Goal: Task Accomplishment & Management: Manage account settings

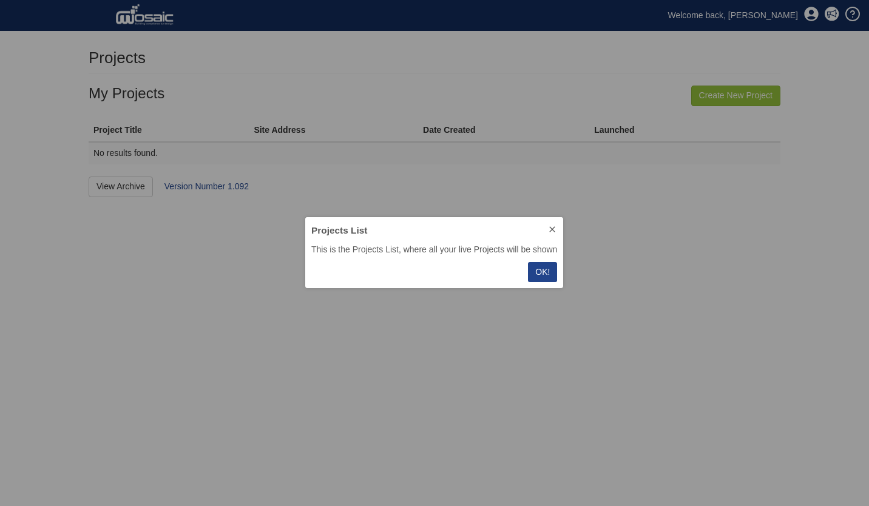
scroll to position [62, 249]
click at [534, 268] on button "OK!" at bounding box center [542, 272] width 29 height 20
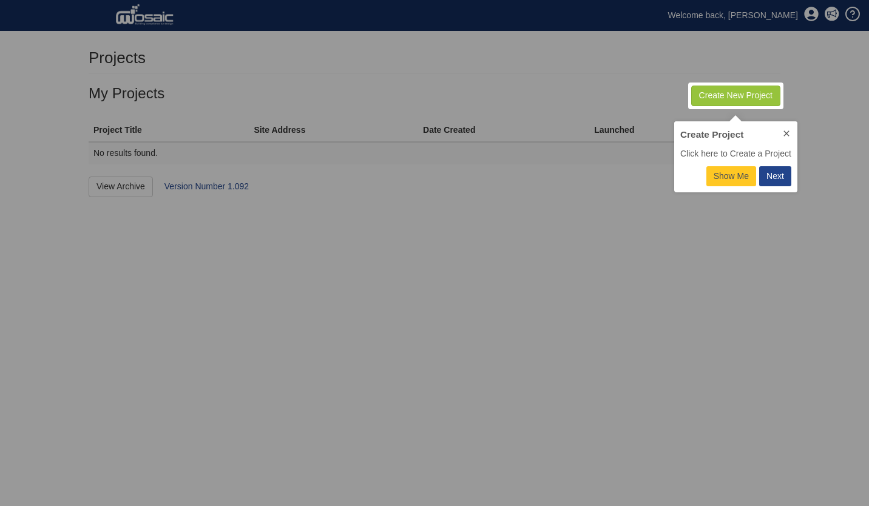
scroll to position [62, 113]
click at [776, 176] on div "Next" at bounding box center [775, 176] width 18 height 13
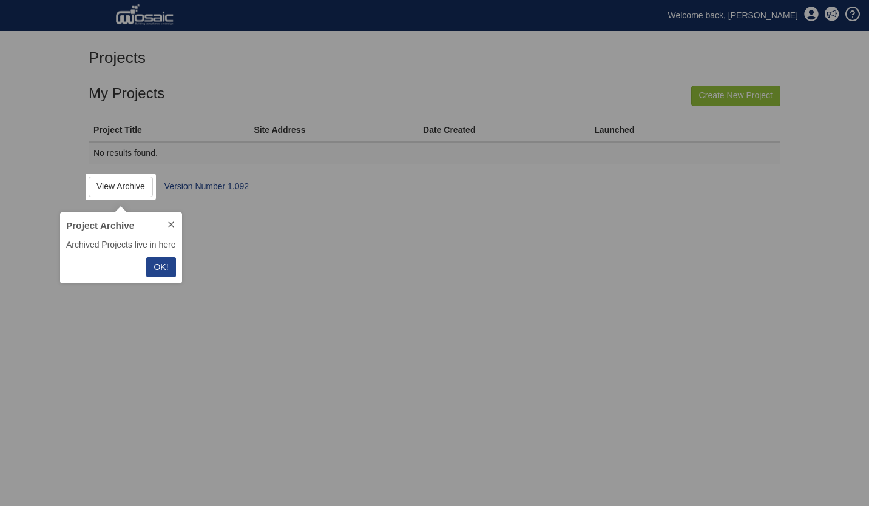
scroll to position [62, 112]
click at [161, 265] on p "OK!" at bounding box center [160, 267] width 15 height 13
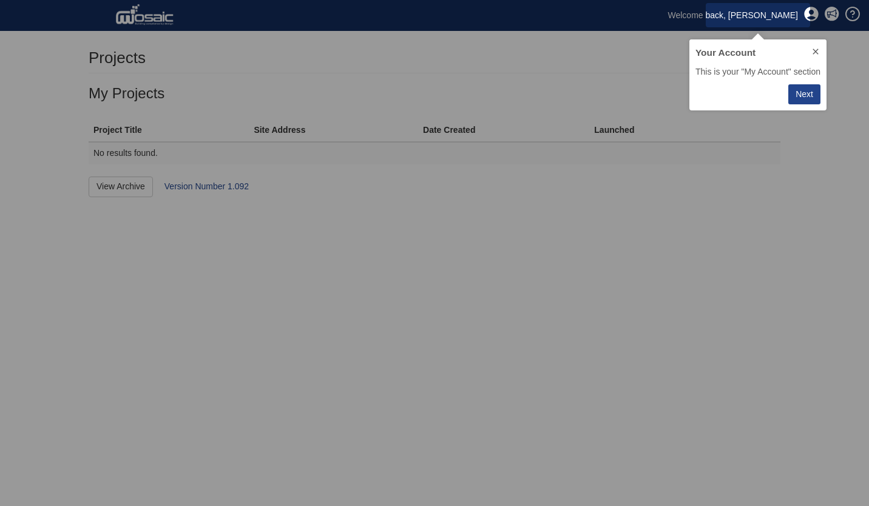
scroll to position [62, 128]
click at [808, 93] on div "Next" at bounding box center [804, 94] width 18 height 13
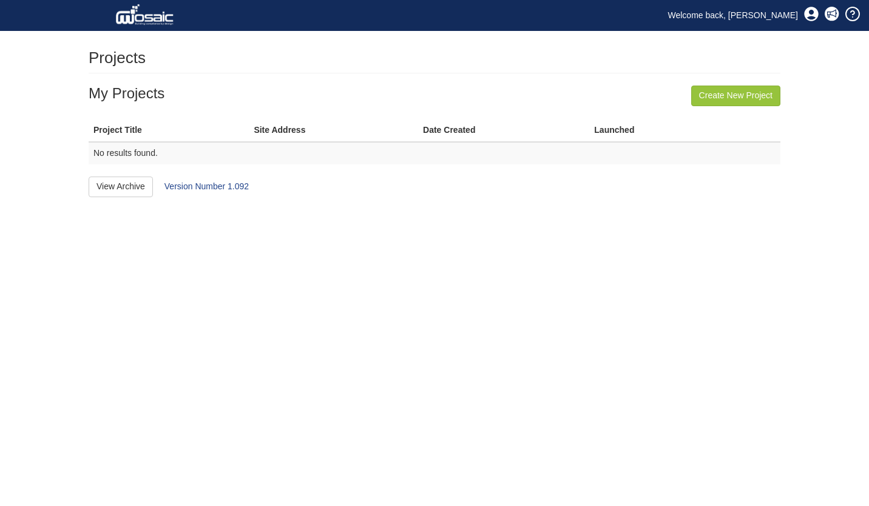
click at [286, 133] on th "Site Address" at bounding box center [333, 130] width 169 height 22
click at [755, 13] on link "Welcome back, [PERSON_NAME]" at bounding box center [733, 15] width 148 height 18
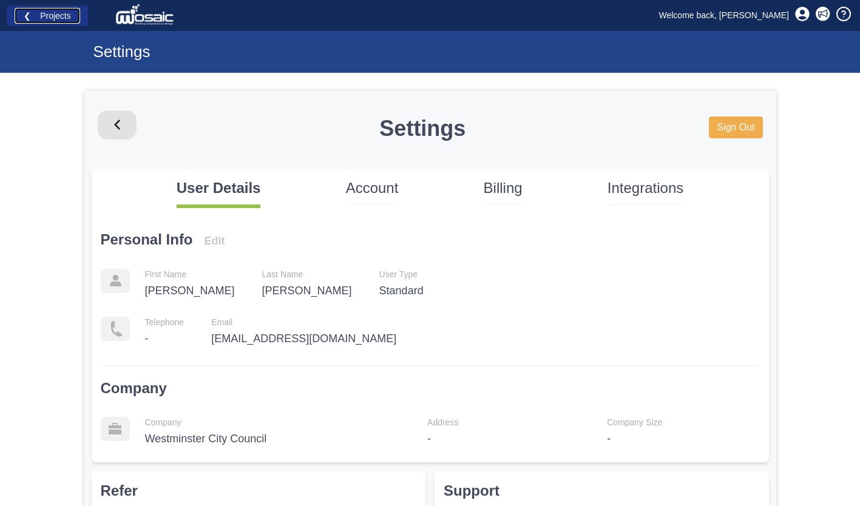
click at [39, 18] on link "❮ Projects" at bounding box center [48, 16] width 66 height 16
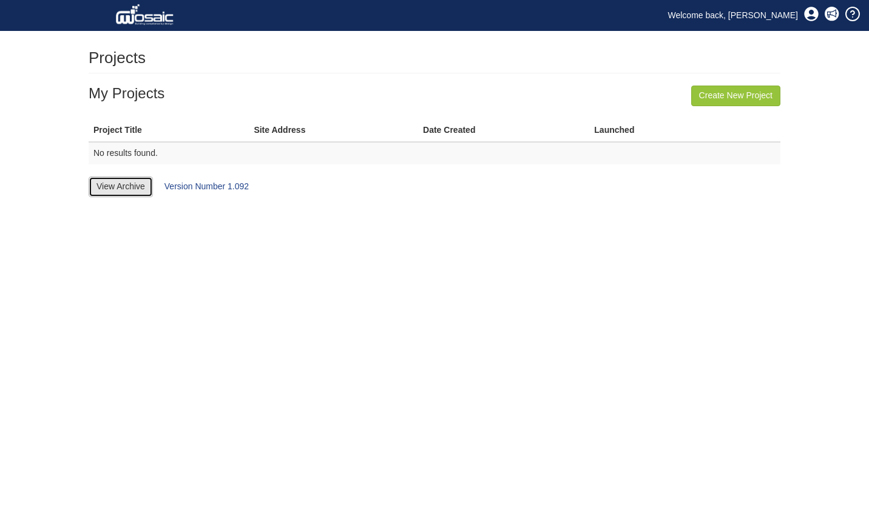
click at [135, 189] on link "View Archive" at bounding box center [121, 187] width 64 height 21
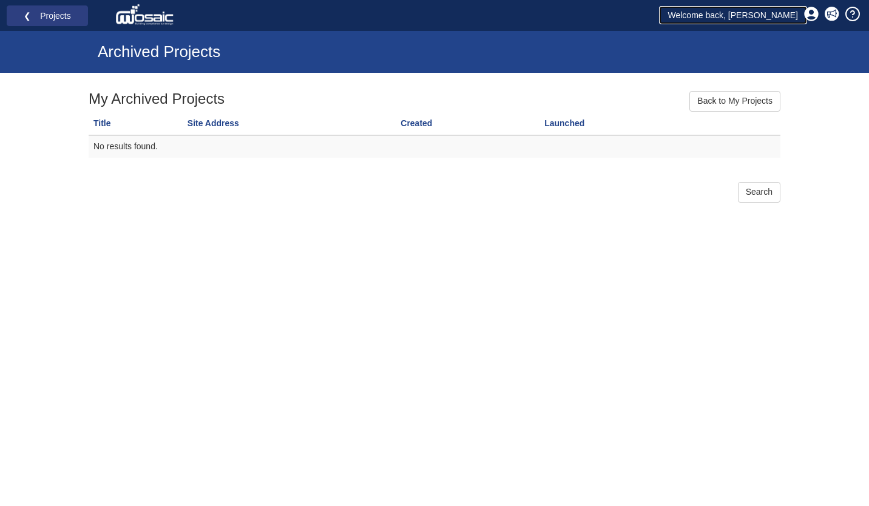
click at [766, 10] on link "Welcome back, [PERSON_NAME]" at bounding box center [733, 15] width 148 height 18
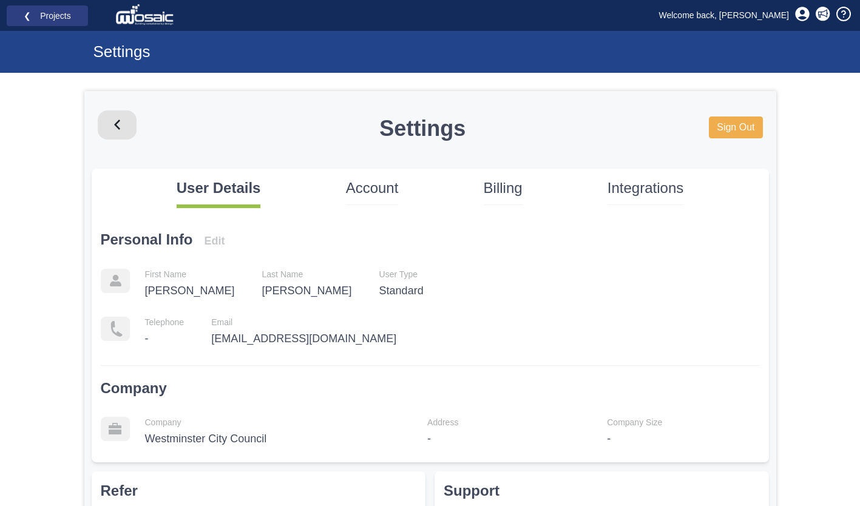
click at [386, 182] on p "Account" at bounding box center [372, 188] width 53 height 21
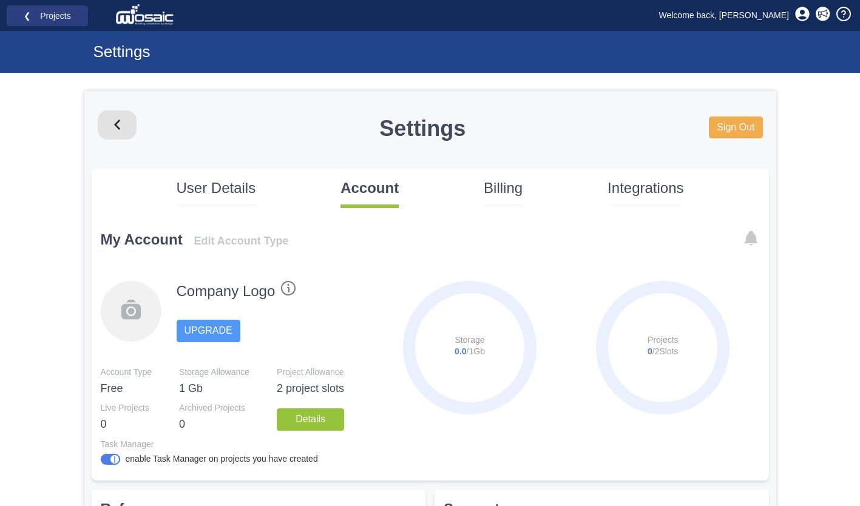
click at [515, 187] on p "Billing" at bounding box center [502, 188] width 39 height 21
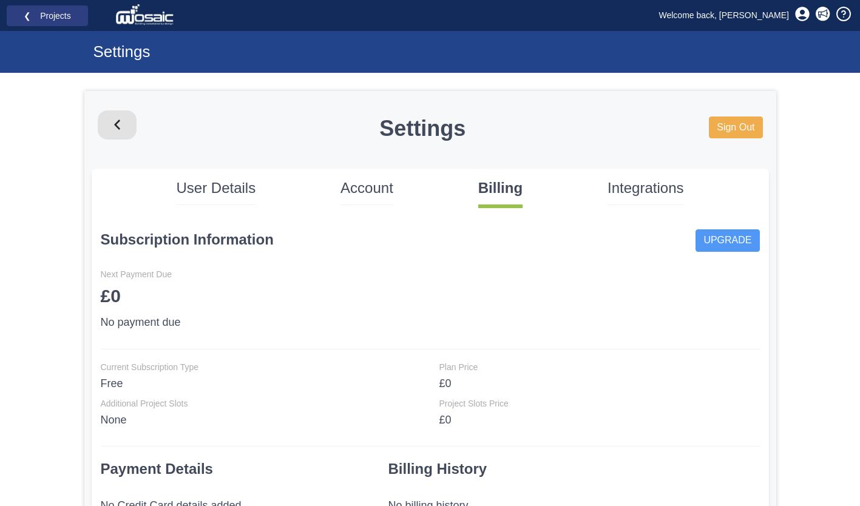
click at [659, 183] on p "Integrations" at bounding box center [645, 188] width 76 height 21
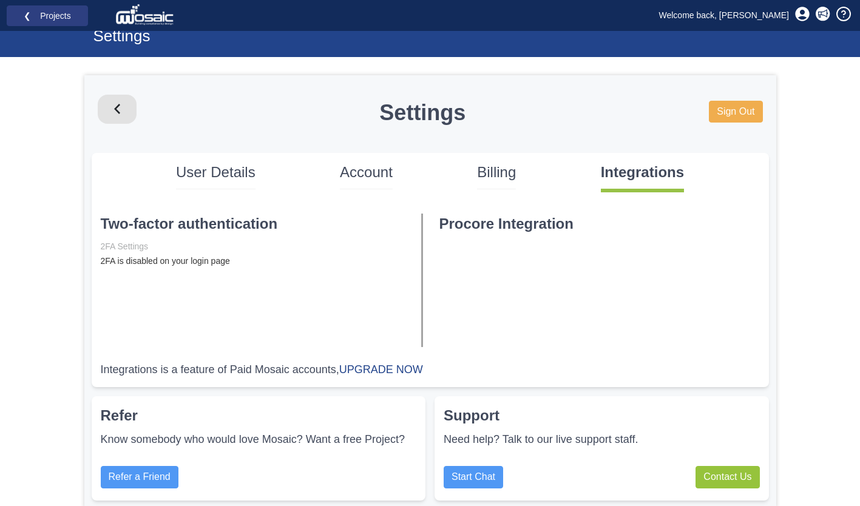
scroll to position [42, 0]
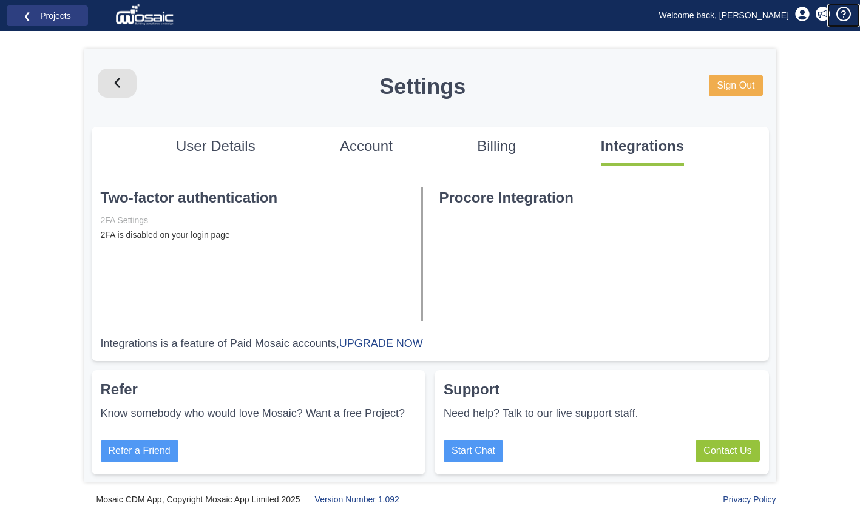
click at [836, 16] on icon at bounding box center [843, 14] width 15 height 15
click at [472, 457] on link "Start Chat" at bounding box center [472, 451] width 59 height 22
click at [544, 442] on div "Start Chat Contact Us" at bounding box center [601, 451] width 316 height 22
click at [769, 14] on link "Welcome back, [PERSON_NAME]" at bounding box center [724, 15] width 148 height 18
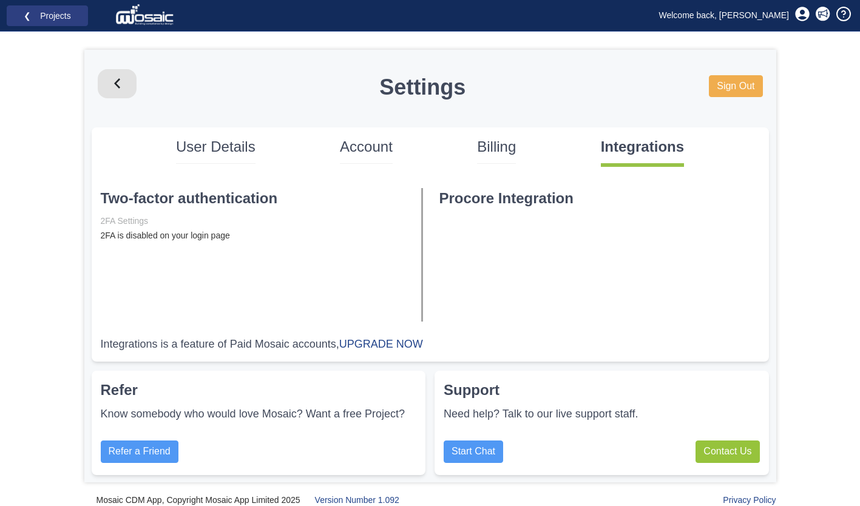
scroll to position [42, 0]
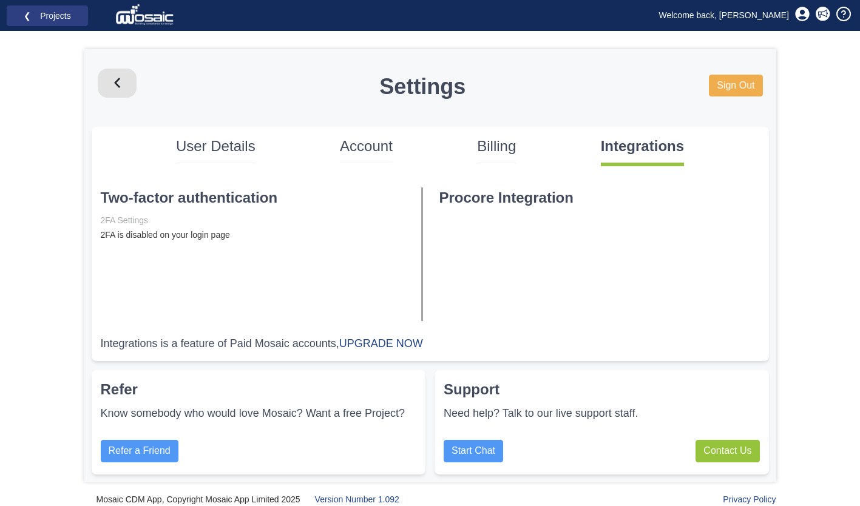
click at [366, 148] on p "Account" at bounding box center [366, 146] width 53 height 21
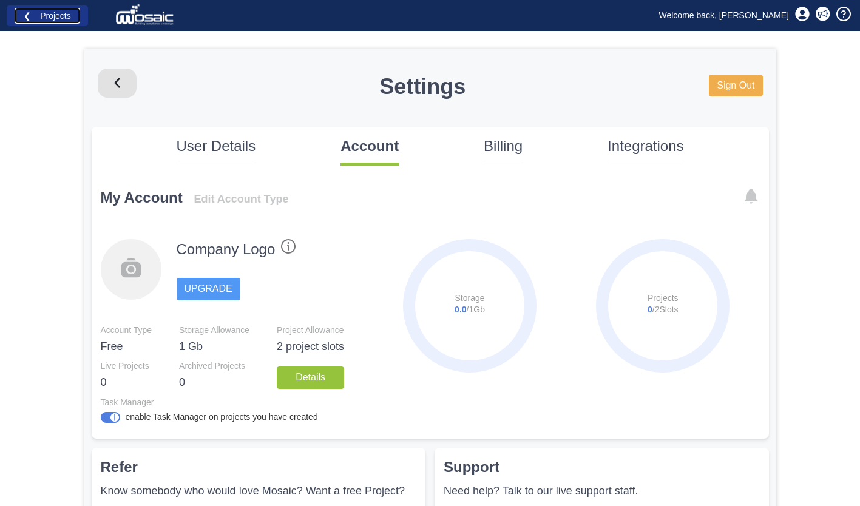
click at [21, 19] on link "❮ Projects" at bounding box center [48, 16] width 66 height 16
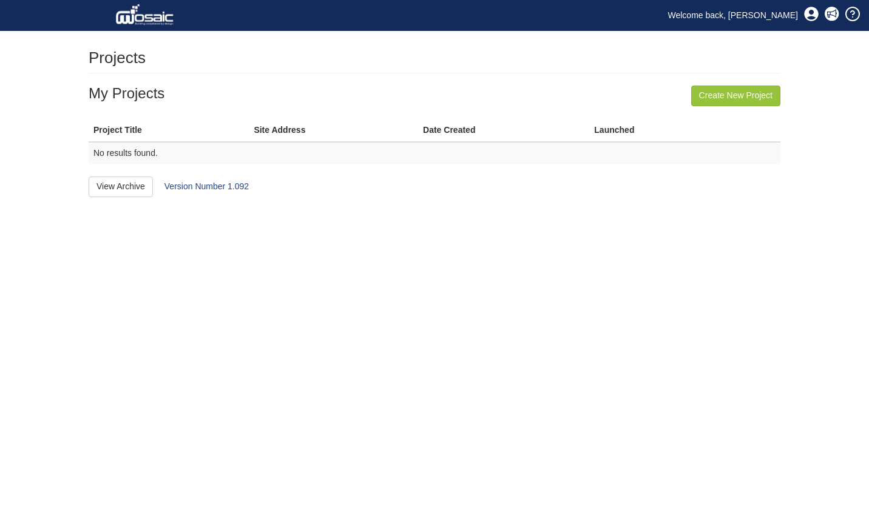
click at [26, 16] on div "Toggle navigation Welcome back, Alicia" at bounding box center [434, 15] width 869 height 30
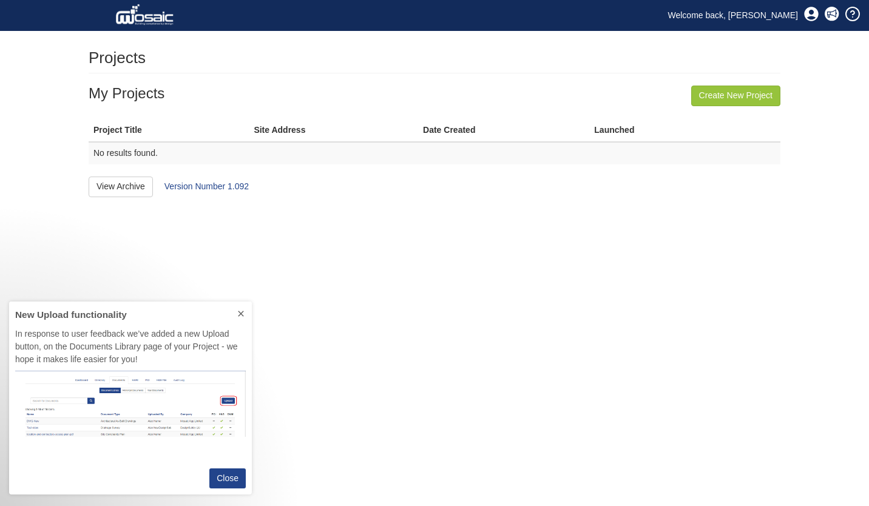
scroll to position [184, 234]
drag, startPoint x: 367, startPoint y: 130, endPoint x: 259, endPoint y: 129, distance: 108.0
click at [259, 129] on th "Site Address" at bounding box center [333, 130] width 169 height 22
click at [288, 135] on th "Site Address" at bounding box center [333, 130] width 169 height 22
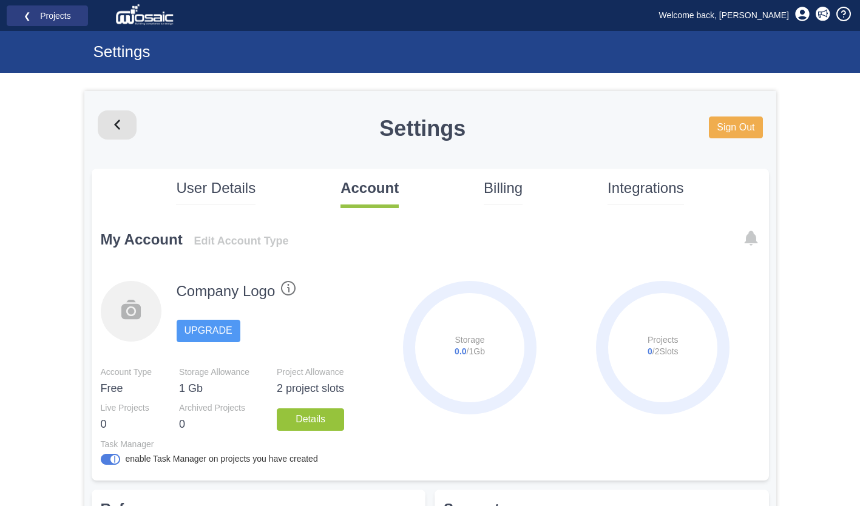
click at [127, 65] on div "Settings" at bounding box center [430, 52] width 860 height 42
click at [133, 59] on h1 "Settings" at bounding box center [314, 52] width 443 height 18
click at [208, 183] on p "User Details" at bounding box center [215, 188] width 79 height 21
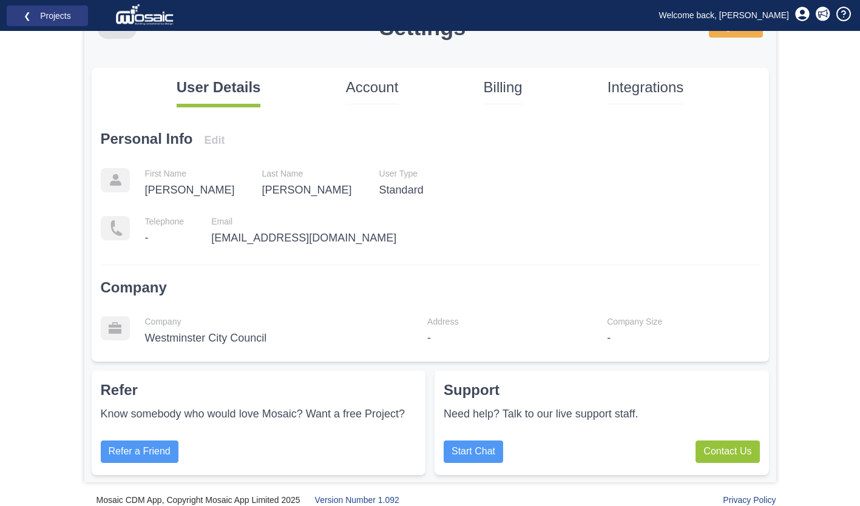
scroll to position [101, 0]
click at [508, 91] on p "Billing" at bounding box center [502, 86] width 39 height 21
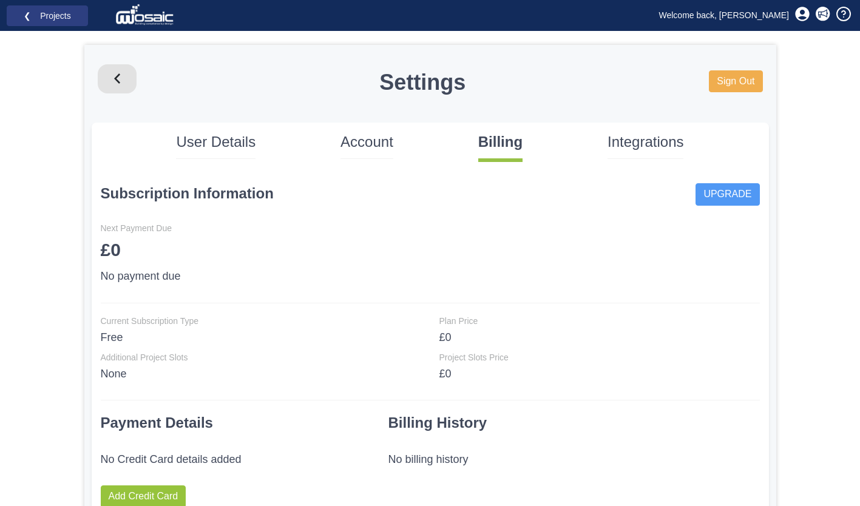
scroll to position [0, 0]
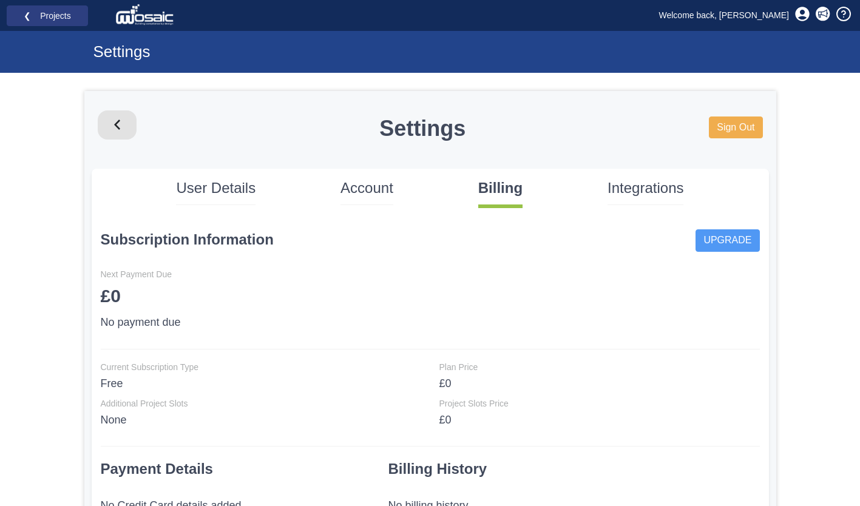
click at [626, 187] on p "Integrations" at bounding box center [645, 188] width 76 height 21
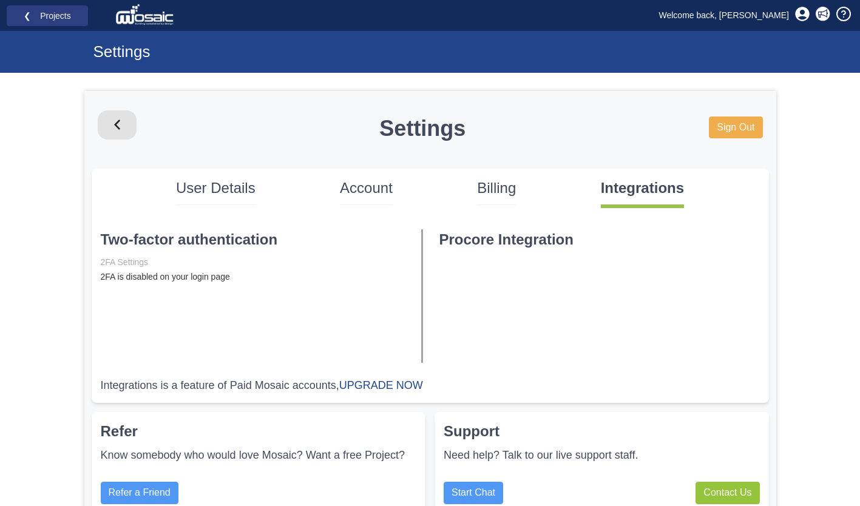
click at [355, 179] on p "Account" at bounding box center [366, 188] width 53 height 21
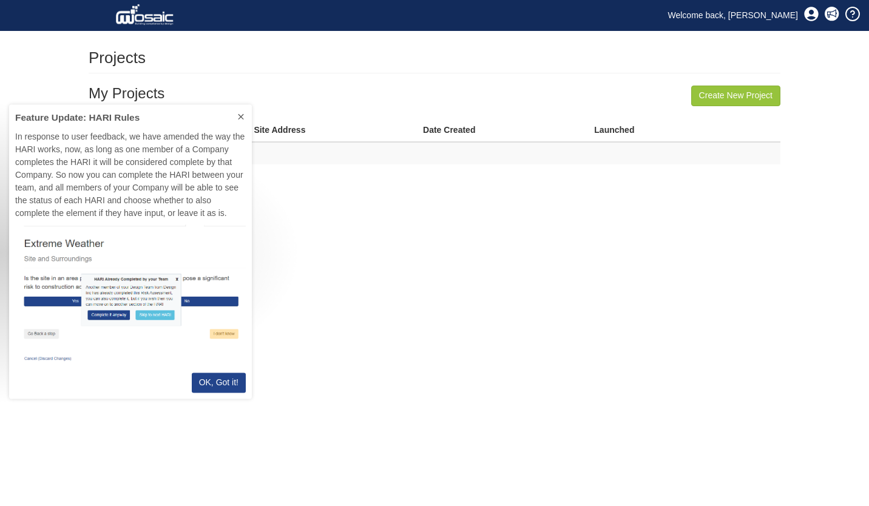
scroll to position [285, 234]
click at [215, 387] on p "OK, Got it!" at bounding box center [218, 383] width 39 height 13
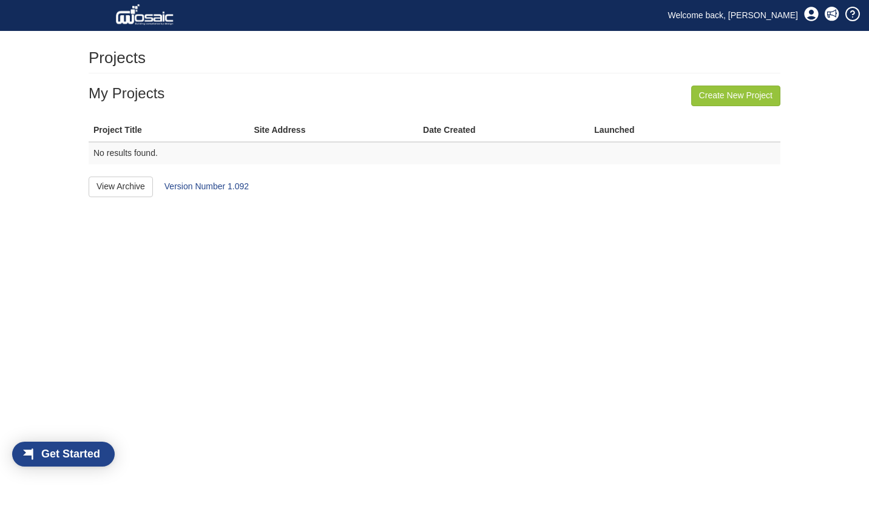
scroll to position [16, 69]
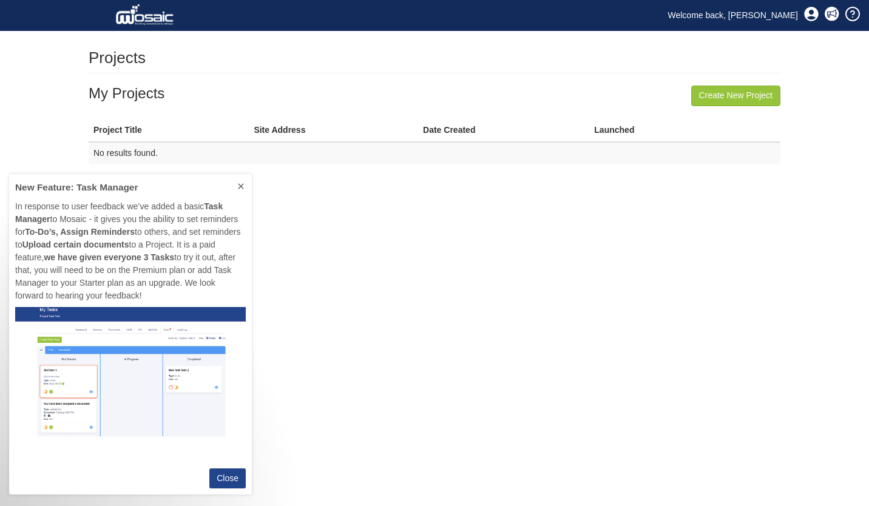
scroll to position [311, 234]
click at [218, 470] on button "Close" at bounding box center [227, 478] width 36 height 20
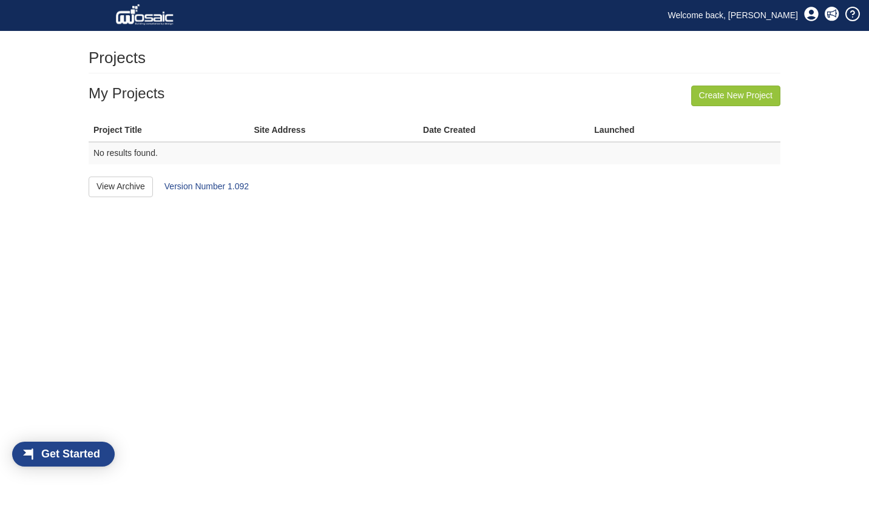
scroll to position [16, 69]
click at [273, 133] on th "Site Address" at bounding box center [333, 130] width 169 height 22
click at [619, 129] on th "Launched" at bounding box center [657, 130] width 137 height 22
drag, startPoint x: 283, startPoint y: 1, endPoint x: 750, endPoint y: 471, distance: 663.1
click at [750, 197] on html "Toggle navigation Welcome back, [PERSON_NAME] You have no unread notifications …" at bounding box center [434, 98] width 869 height 197
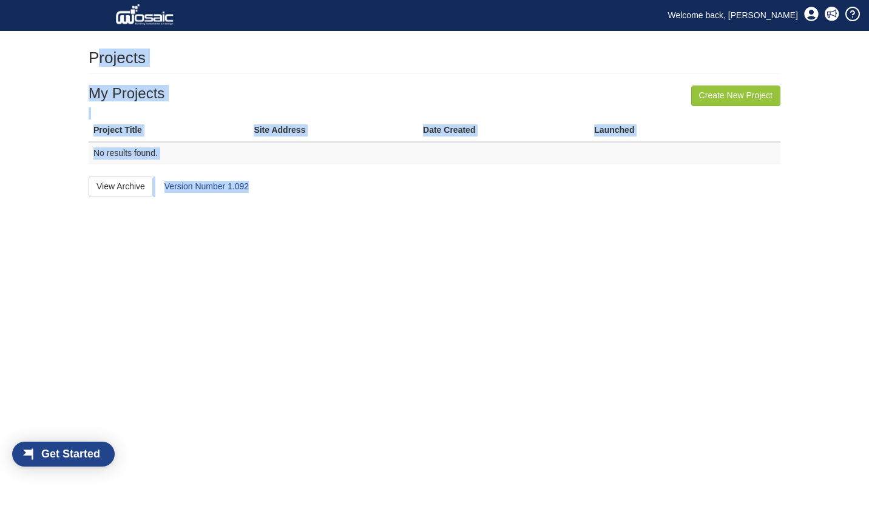
drag, startPoint x: 95, startPoint y: 53, endPoint x: 479, endPoint y: 537, distance: 617.0
click at [479, 197] on html "Toggle navigation Welcome back, [PERSON_NAME] You have no unread notifications …" at bounding box center [434, 98] width 869 height 197
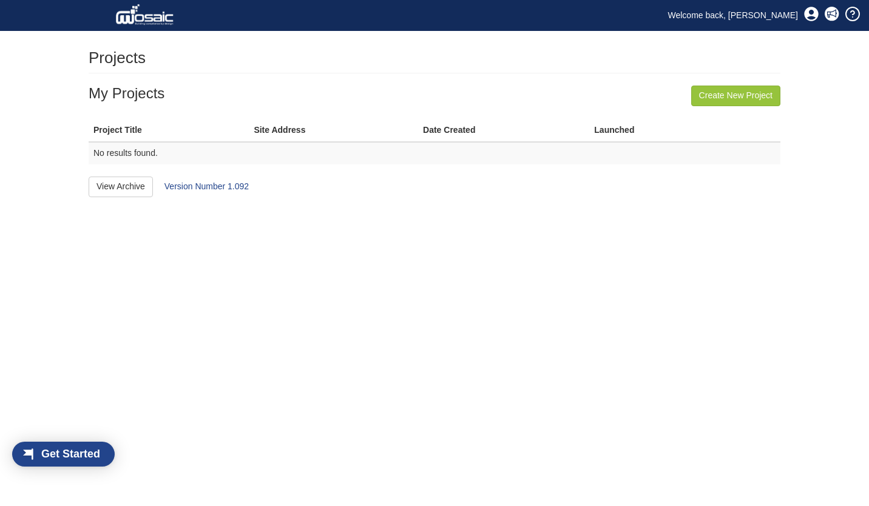
click at [709, 197] on html "Toggle navigation Welcome back, [PERSON_NAME] You have no unread notifications …" at bounding box center [434, 98] width 869 height 197
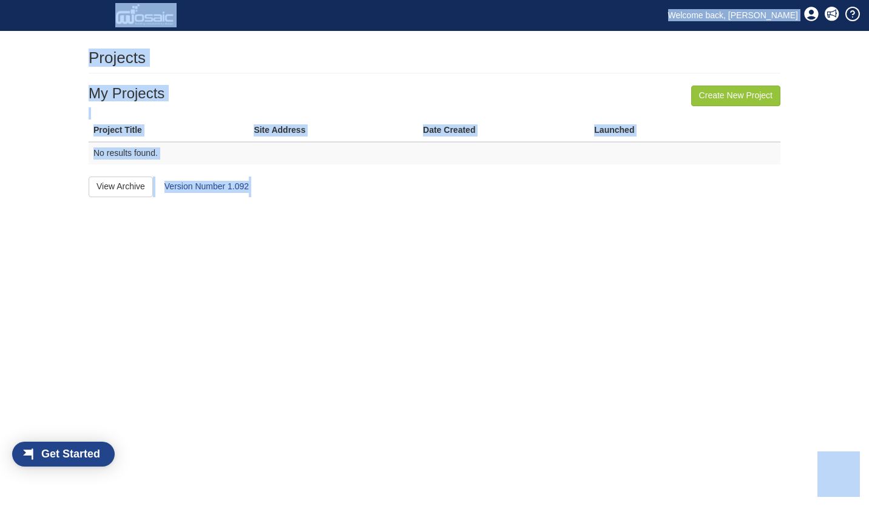
copy body "Welcome back, [PERSON_NAME] You have no unread notifications or reminders Close…"
click at [486, 197] on html "Toggle navigation Welcome back, [PERSON_NAME] You have no unread notifications …" at bounding box center [434, 98] width 869 height 197
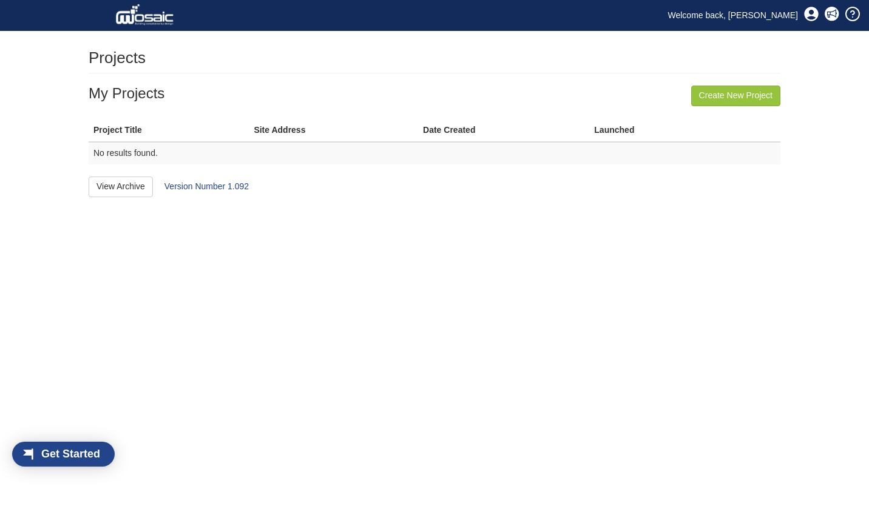
click at [403, 194] on div "Create New Project My Projects Project Title Site Address Date Created Launched…" at bounding box center [435, 142] width 692 height 112
click at [395, 197] on html "Toggle navigation Welcome back, [PERSON_NAME] You have no unread notifications …" at bounding box center [434, 98] width 869 height 197
click at [386, 48] on body "Toggle navigation Welcome back, [PERSON_NAME] You have no unread notifications …" at bounding box center [434, 98] width 869 height 197
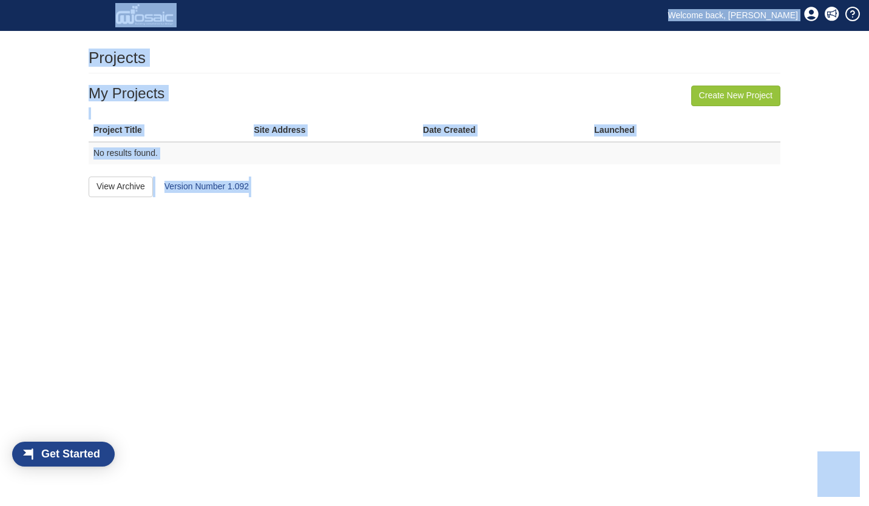
drag, startPoint x: 605, startPoint y: 13, endPoint x: 315, endPoint y: 405, distance: 487.5
click at [605, 13] on div "Welcome back, [PERSON_NAME]" at bounding box center [490, 15] width 738 height 30
click at [326, 197] on html "Toggle navigation Welcome back, [PERSON_NAME] You have no unread notifications …" at bounding box center [434, 98] width 869 height 197
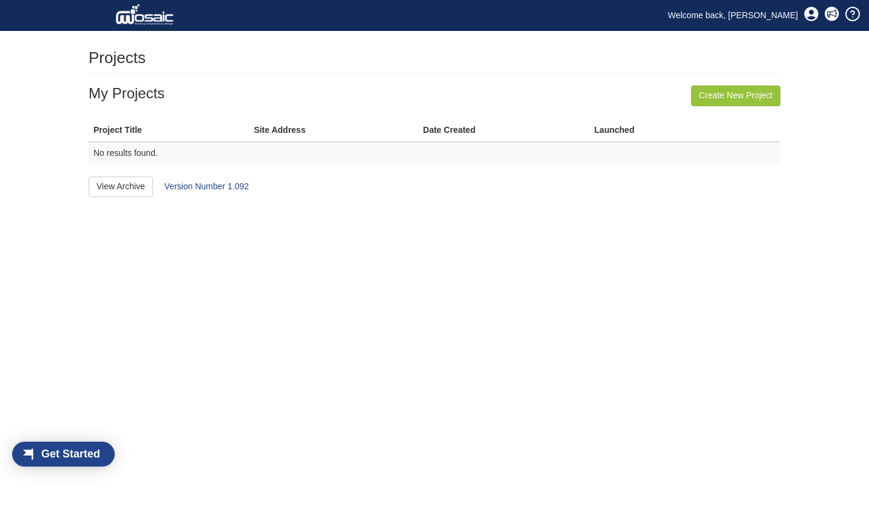
click at [257, 197] on html "Toggle navigation Welcome back, [PERSON_NAME] You have no unread notifications …" at bounding box center [434, 98] width 869 height 197
click at [202, 70] on div "Projects" at bounding box center [435, 61] width 692 height 24
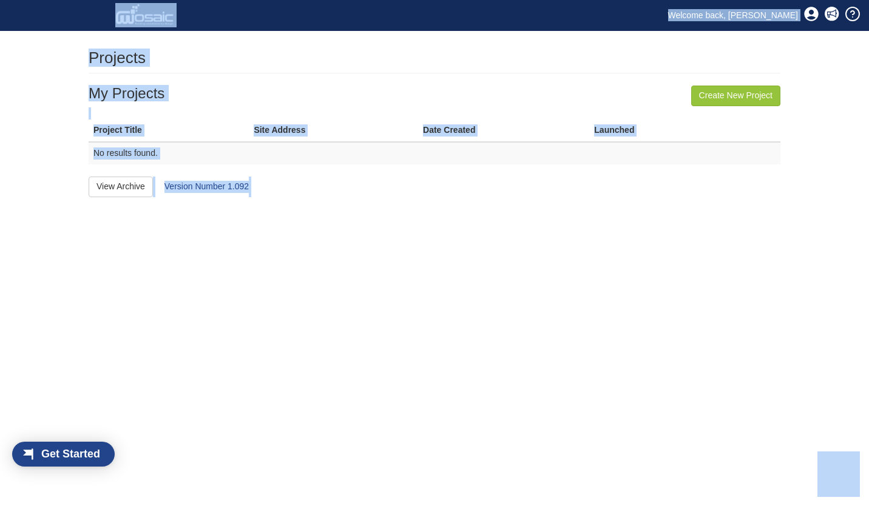
copy body "Welcome back, [PERSON_NAME] You have no unread notifications or reminders Close…"
click at [524, 197] on html "Toggle navigation Welcome back, [PERSON_NAME] You have no unread notifications …" at bounding box center [434, 98] width 869 height 197
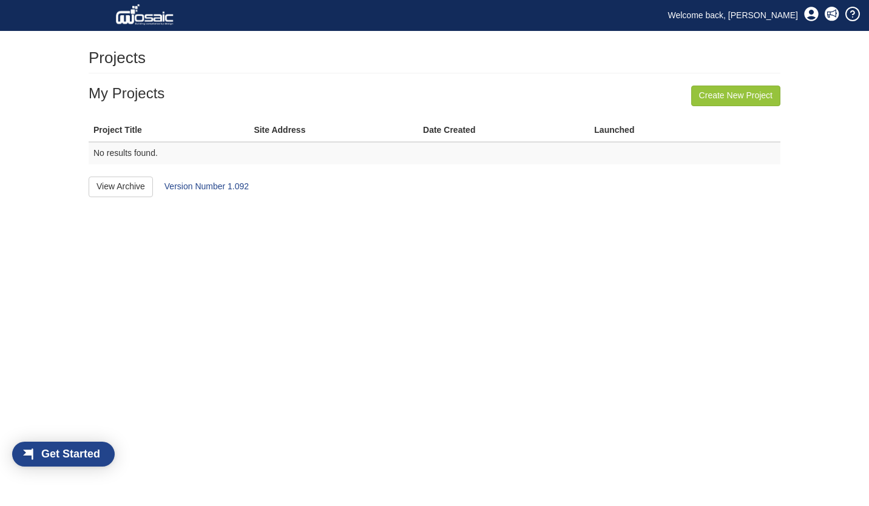
click at [55, 454] on div "Get Started" at bounding box center [75, 454] width 78 height 25
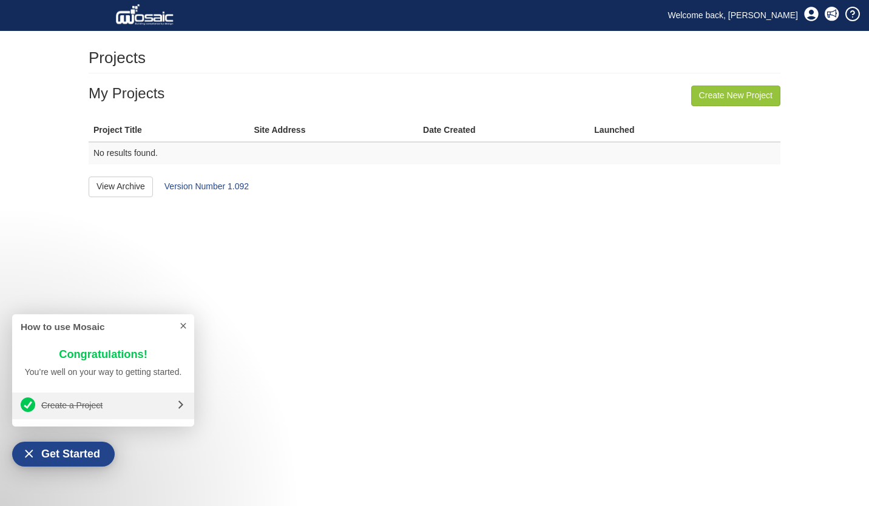
click at [185, 406] on icon at bounding box center [181, 405] width 10 height 10
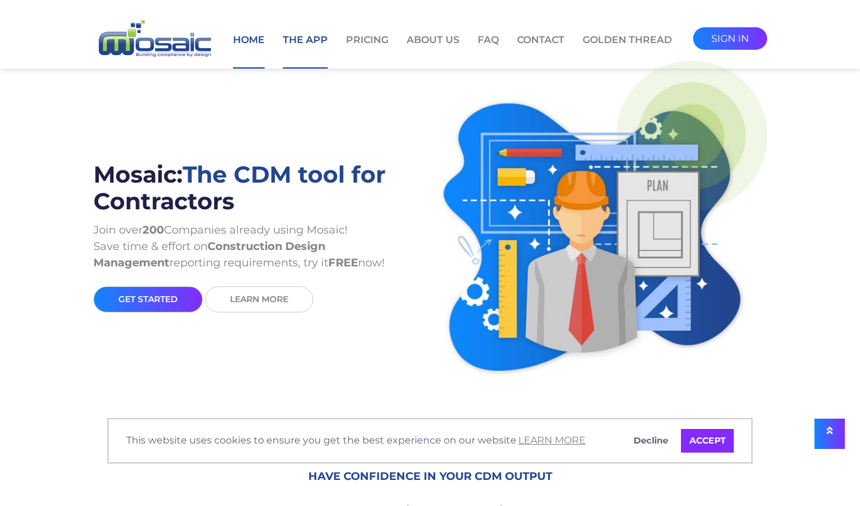
click at [302, 38] on link "The App" at bounding box center [305, 51] width 45 height 36
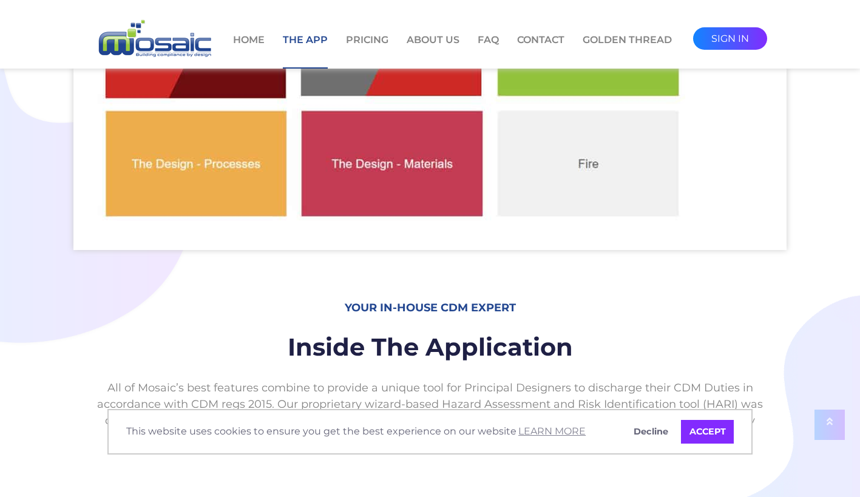
scroll to position [485, 0]
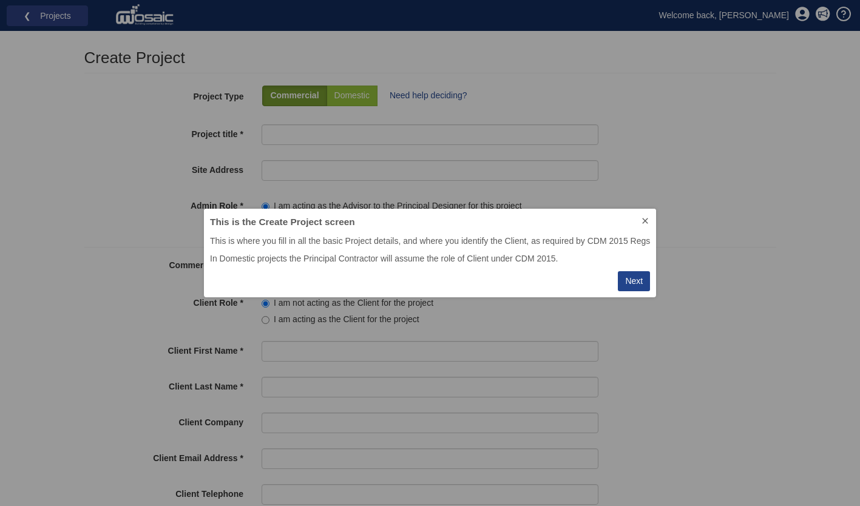
scroll to position [79, 443]
click at [369, 98] on div "This is the Create Project screen This is where you fill in all the basic Proje…" at bounding box center [430, 253] width 860 height 506
click at [632, 280] on div "Next" at bounding box center [634, 281] width 18 height 13
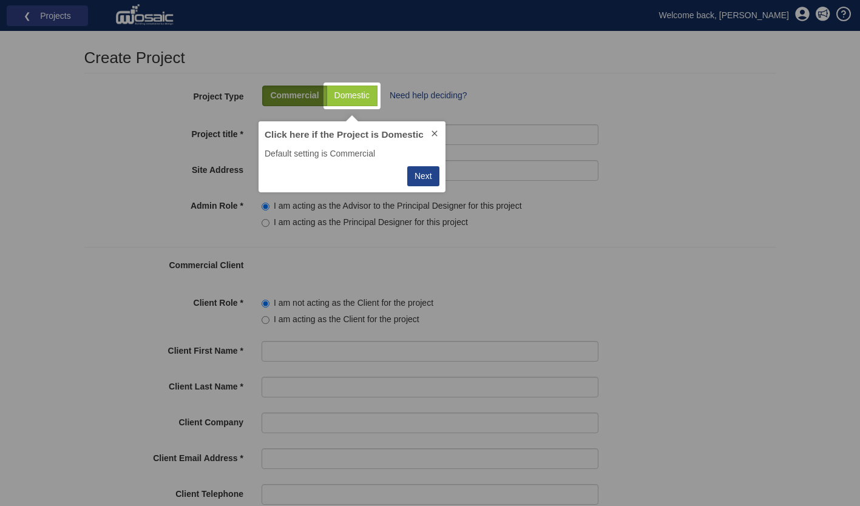
scroll to position [62, 178]
click at [417, 170] on div "Next" at bounding box center [423, 176] width 18 height 13
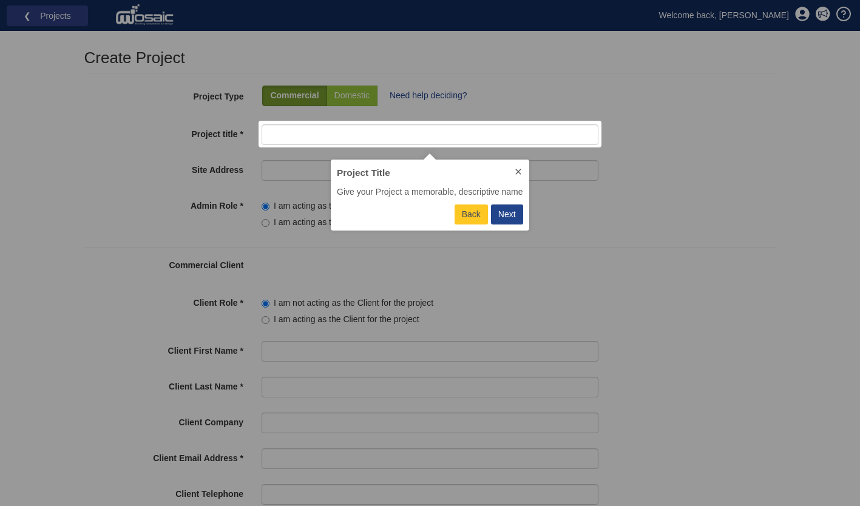
scroll to position [62, 189]
click at [473, 218] on p "Back" at bounding box center [471, 214] width 19 height 13
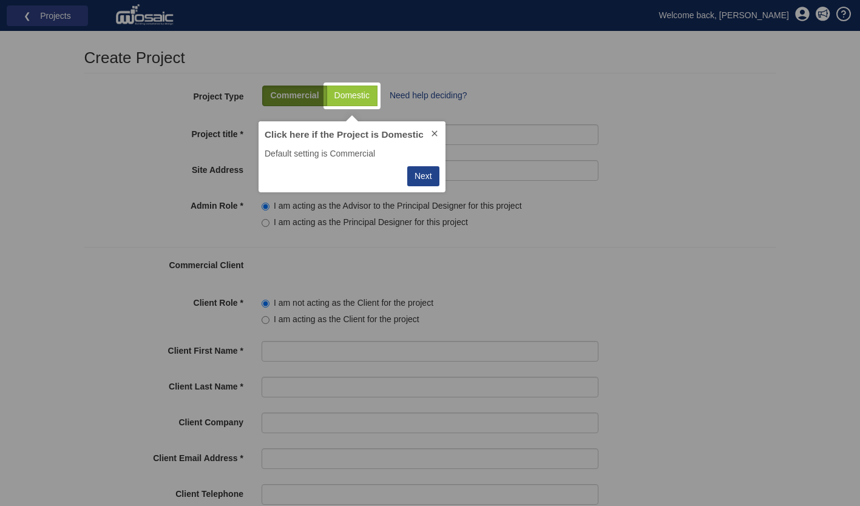
scroll to position [62, 178]
click at [435, 170] on button "Next" at bounding box center [423, 176] width 32 height 20
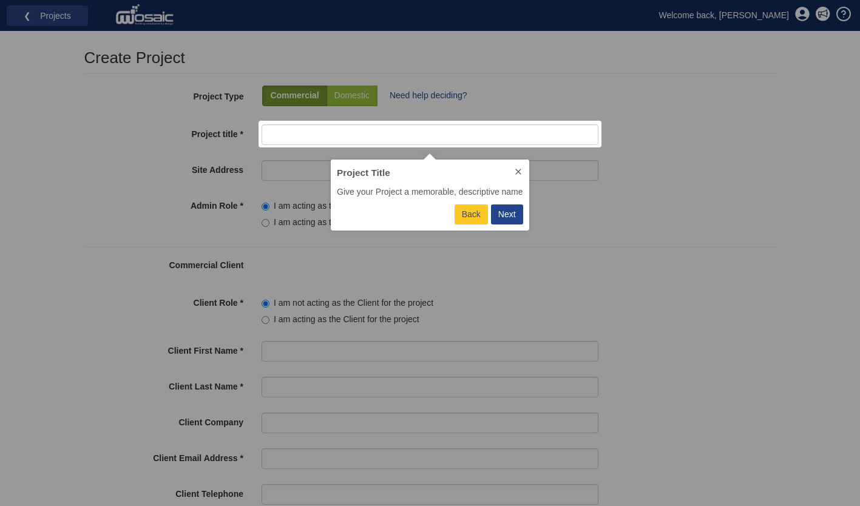
scroll to position [62, 189]
